Goal: Obtain resource: Download file/media

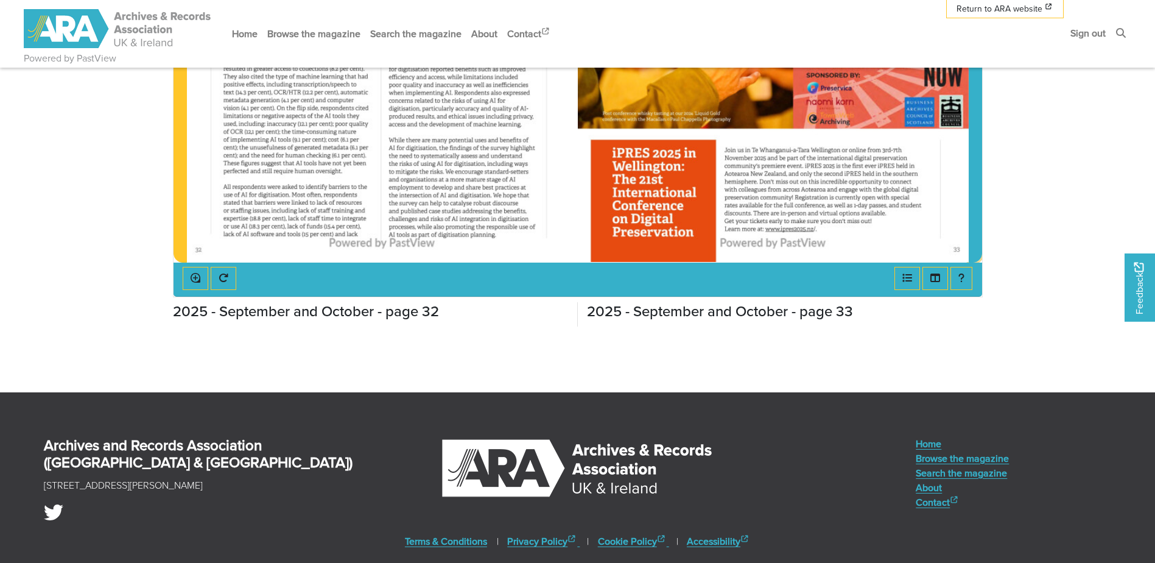
scroll to position [244, 0]
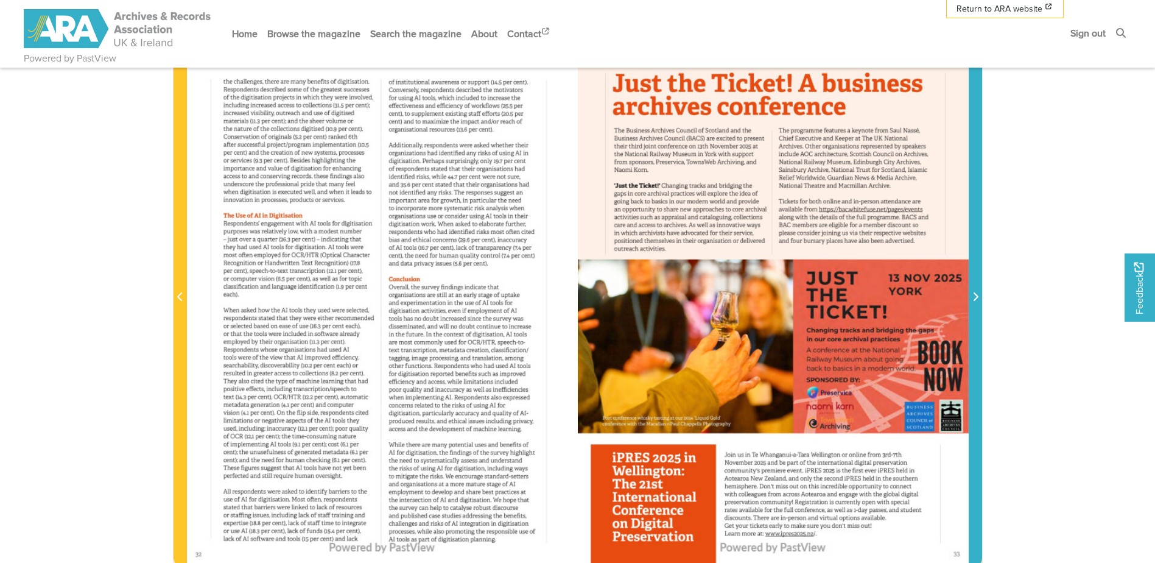
click at [974, 296] on icon "Next Page" at bounding box center [976, 297] width 6 height 10
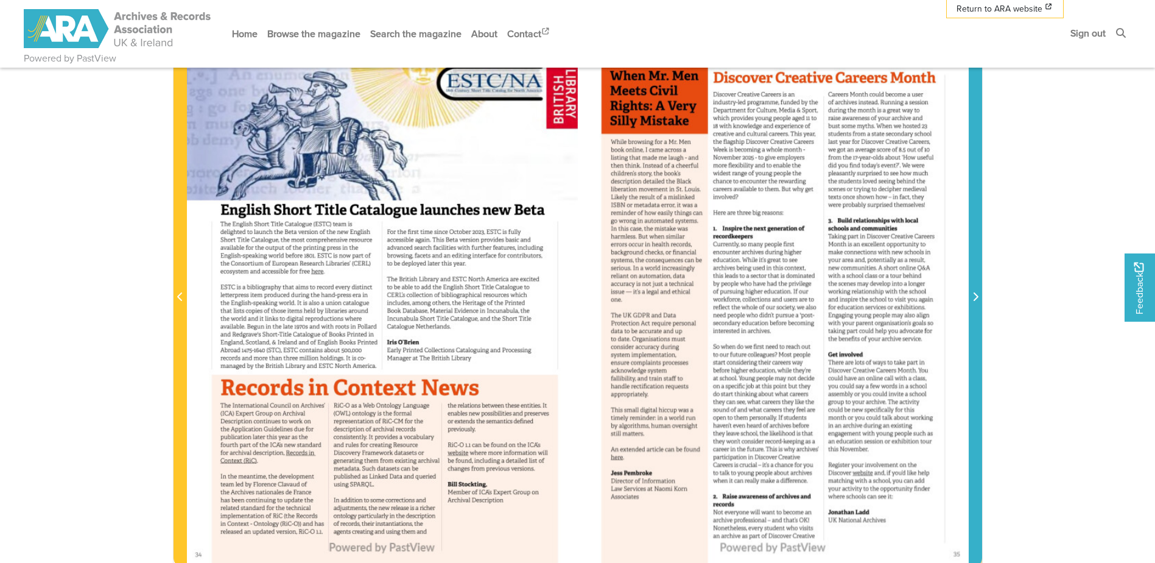
click at [974, 297] on icon "Next Page" at bounding box center [976, 297] width 6 height 10
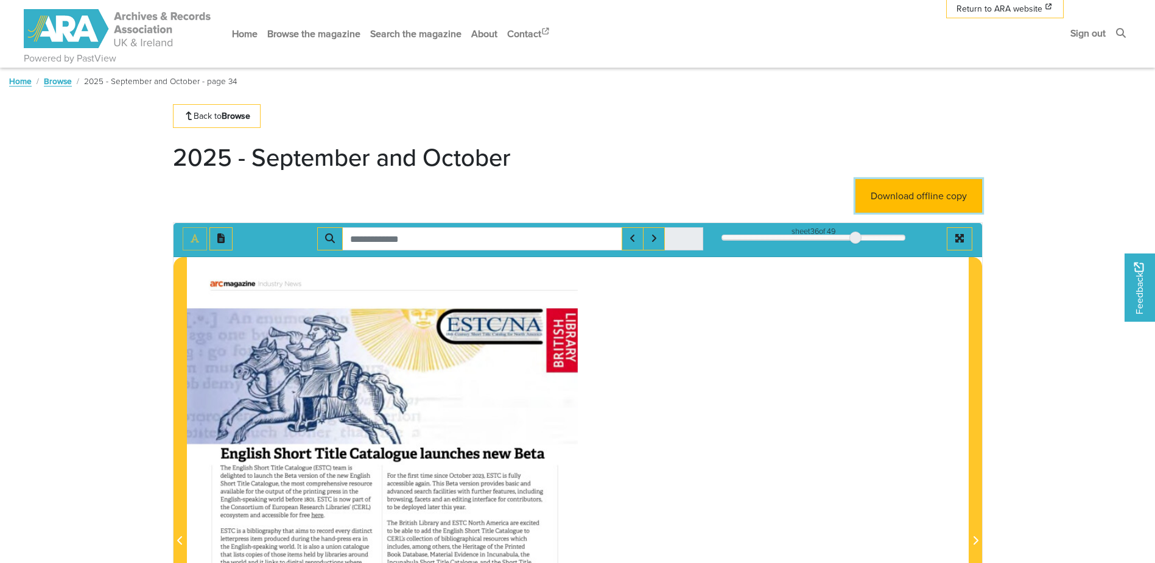
click at [956, 184] on link "Download offline copy" at bounding box center [919, 195] width 127 height 33
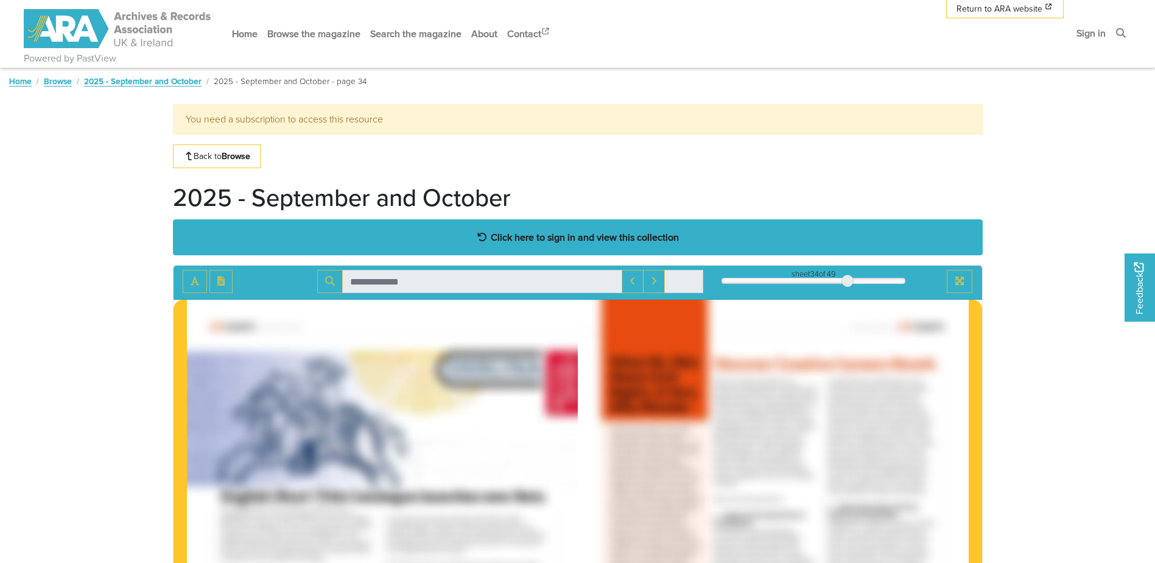
click at [631, 240] on strong "Click here to sign in and view this collection" at bounding box center [585, 236] width 188 height 13
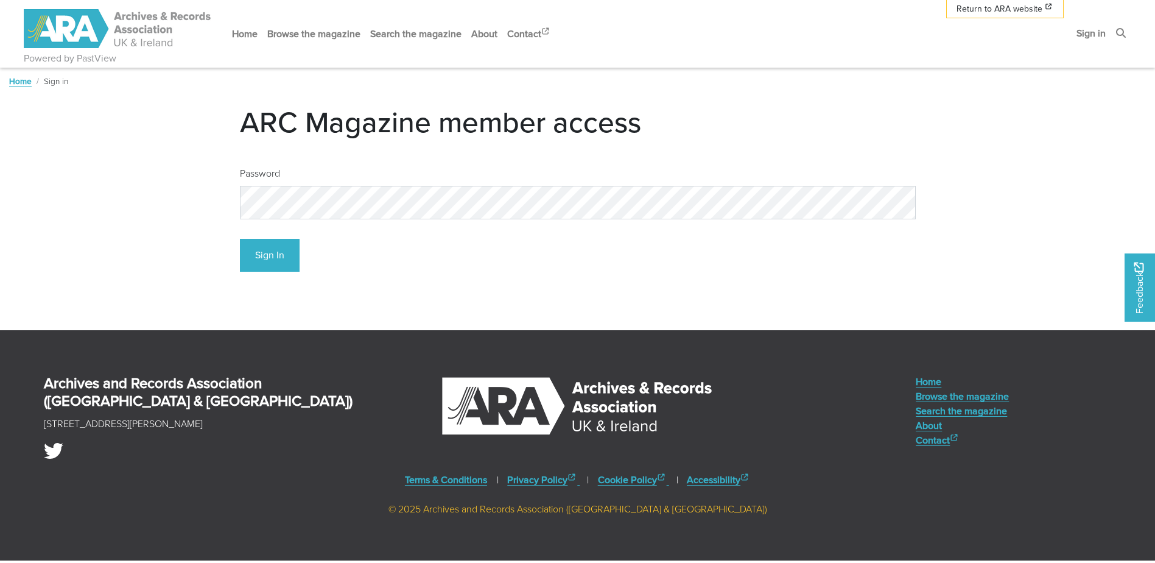
click at [333, 180] on div "Password" at bounding box center [578, 188] width 676 height 63
click at [264, 247] on button "Sign In" at bounding box center [270, 255] width 60 height 33
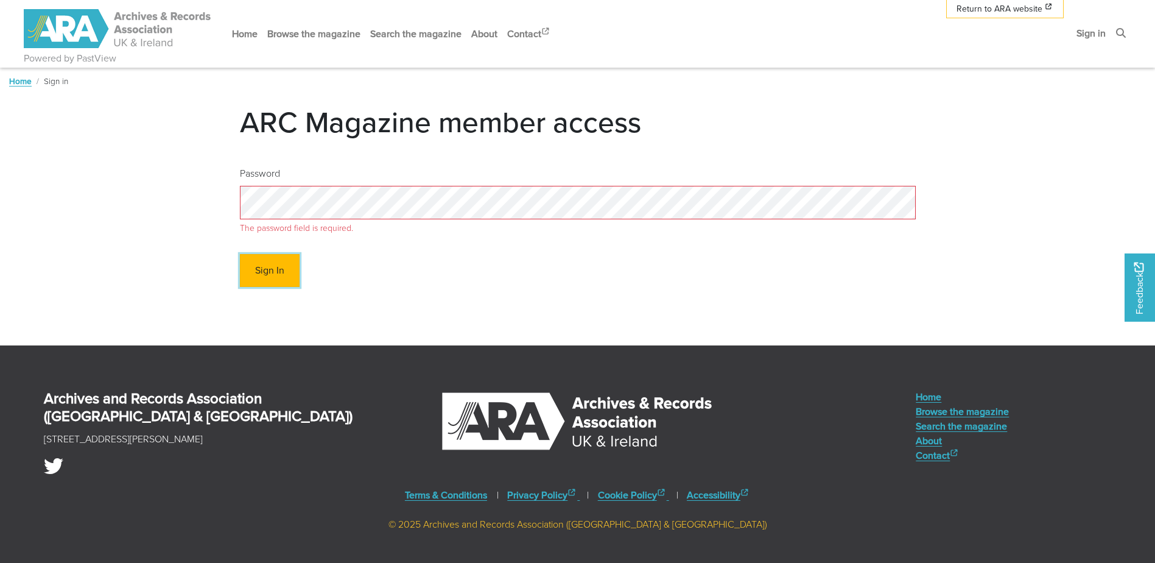
click at [256, 274] on button "Sign In" at bounding box center [270, 270] width 60 height 33
click at [292, 264] on button "Sign In" at bounding box center [270, 270] width 60 height 33
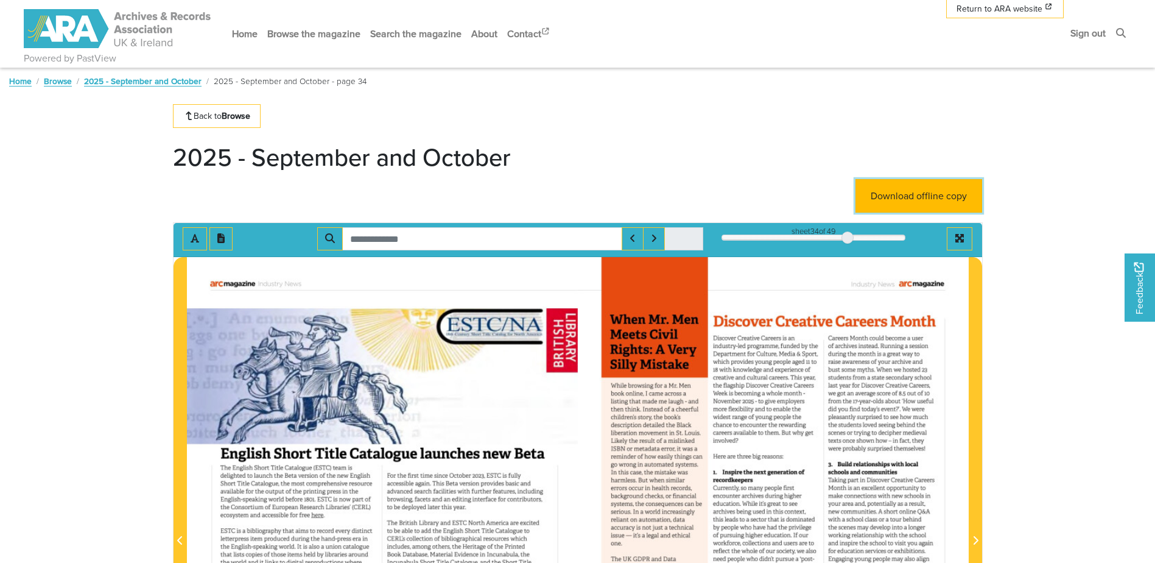
click at [931, 194] on link "Download offline copy" at bounding box center [919, 195] width 127 height 33
